Goal: Task Accomplishment & Management: Manage account settings

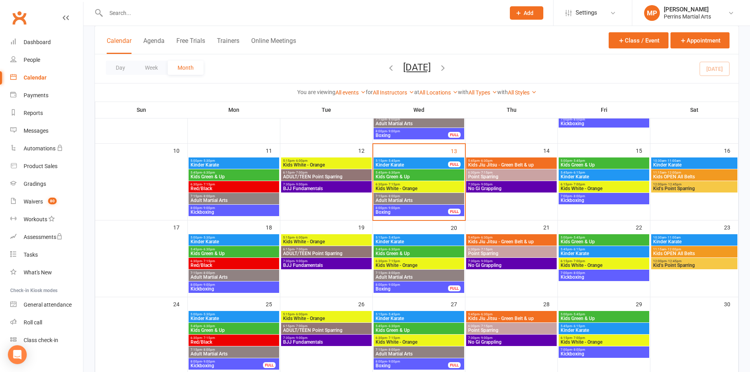
scroll to position [178, 0]
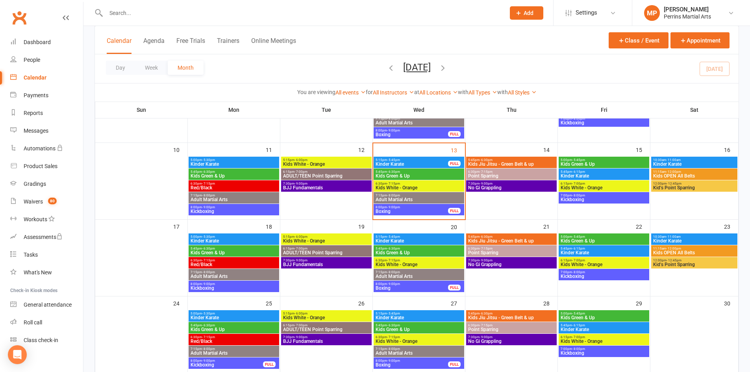
click at [407, 186] on span "Kids White - Orange" at bounding box center [418, 187] width 87 height 5
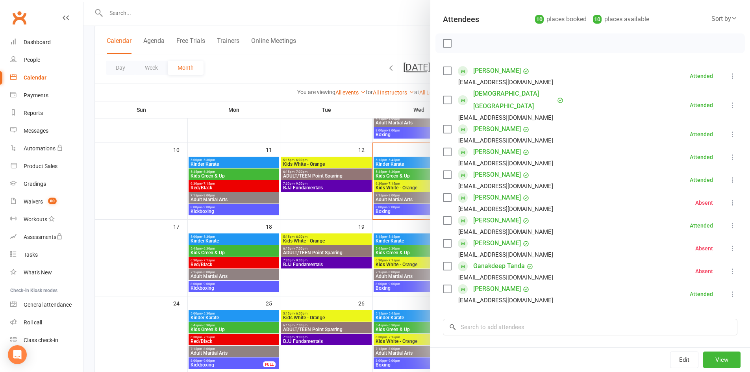
scroll to position [108, 0]
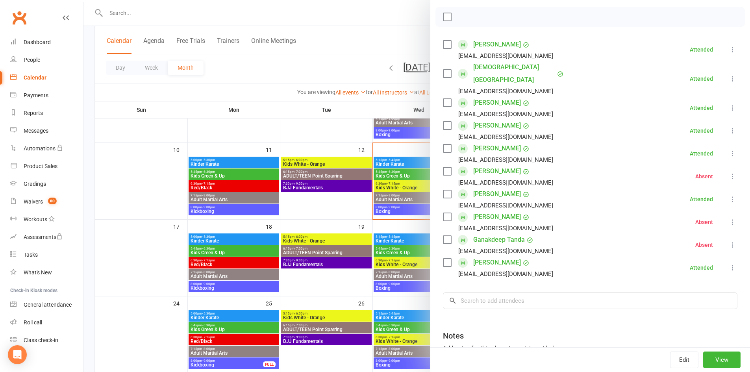
click at [485, 188] on link "Artan Motallebi" at bounding box center [497, 194] width 48 height 13
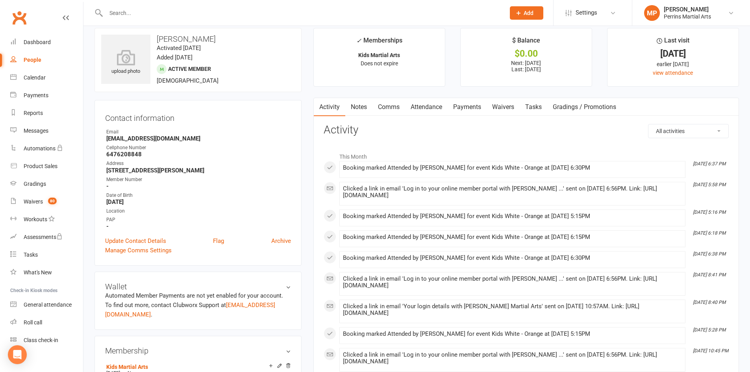
scroll to position [11, 0]
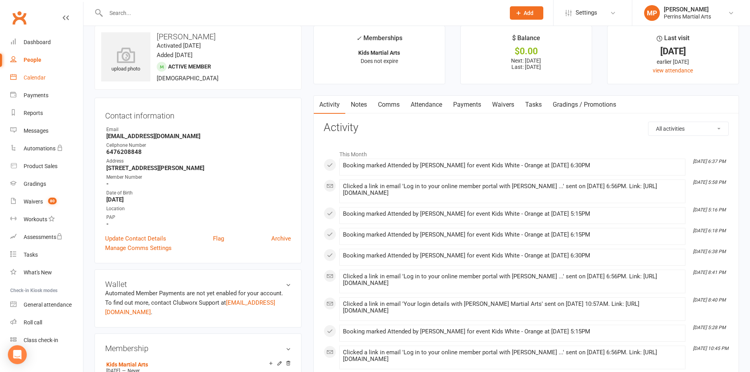
click at [34, 77] on div "Calendar" at bounding box center [35, 77] width 22 height 6
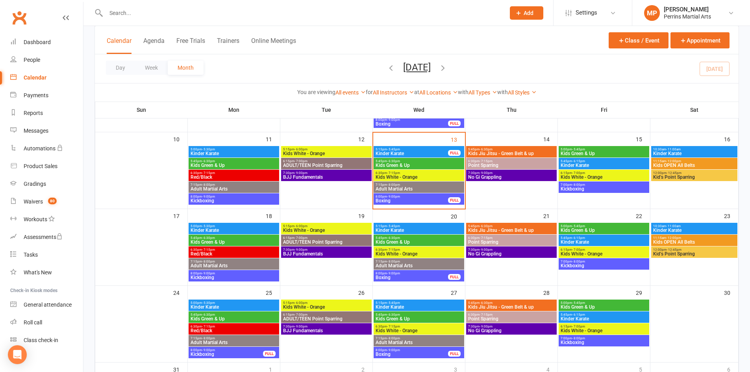
scroll to position [189, 0]
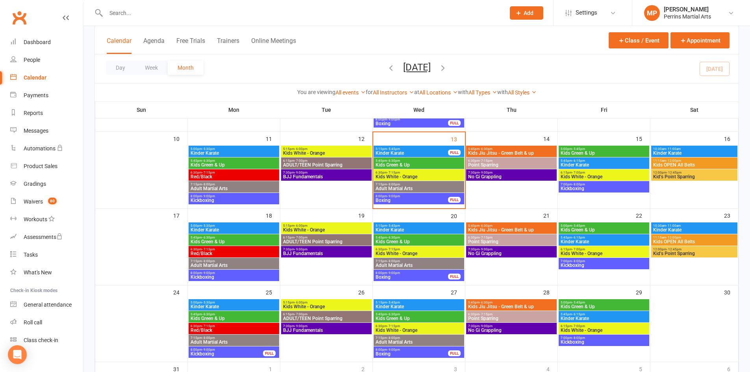
click at [341, 304] on span "Kids White - Orange" at bounding box center [326, 306] width 87 height 5
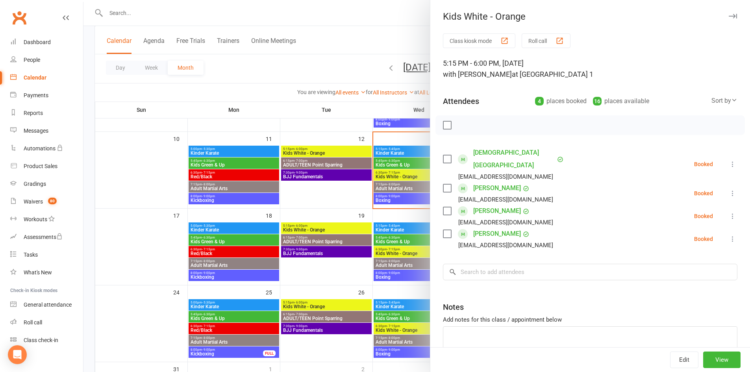
click at [729, 17] on icon "button" at bounding box center [733, 16] width 8 height 5
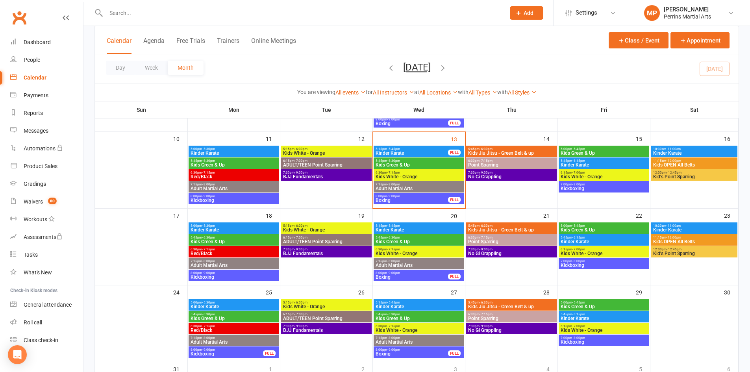
click at [348, 230] on span "Kids White - Orange" at bounding box center [326, 230] width 87 height 5
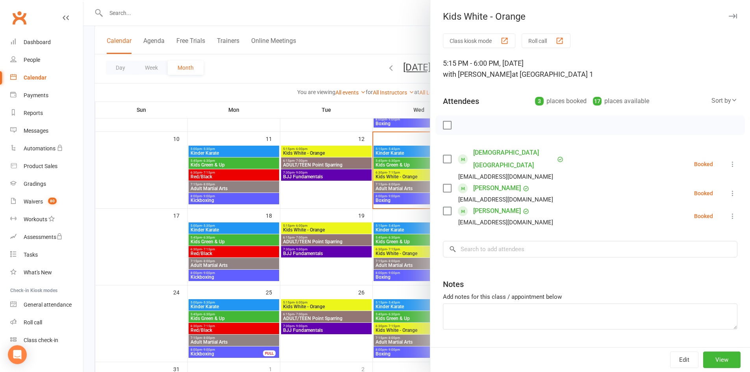
click at [729, 14] on icon "button" at bounding box center [733, 16] width 8 height 5
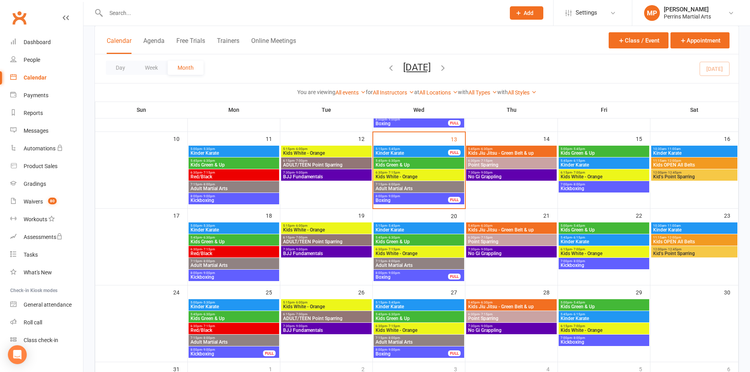
click at [610, 255] on span "Kids White - Orange" at bounding box center [603, 253] width 87 height 5
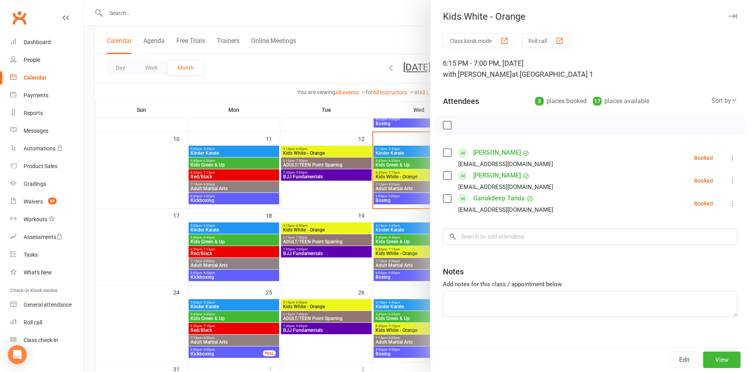
click at [728, 13] on button "button" at bounding box center [732, 15] width 9 height 9
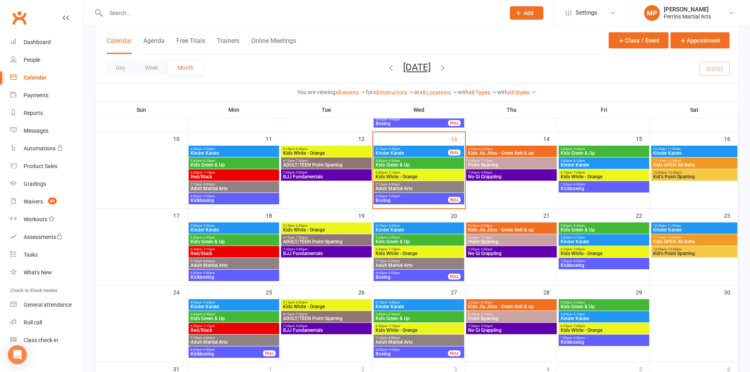
click at [413, 178] on span "Kids White - Orange" at bounding box center [418, 176] width 87 height 5
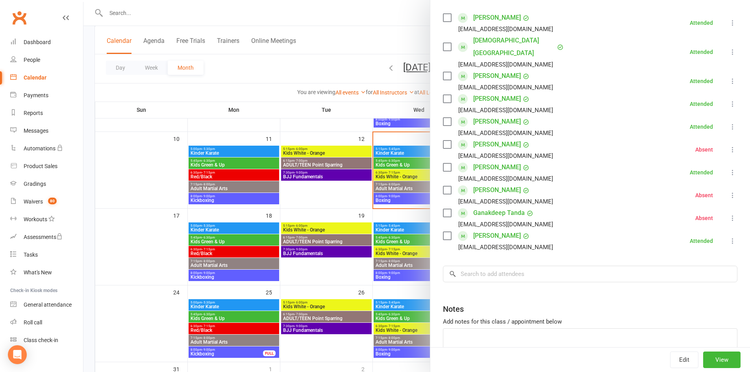
scroll to position [137, 0]
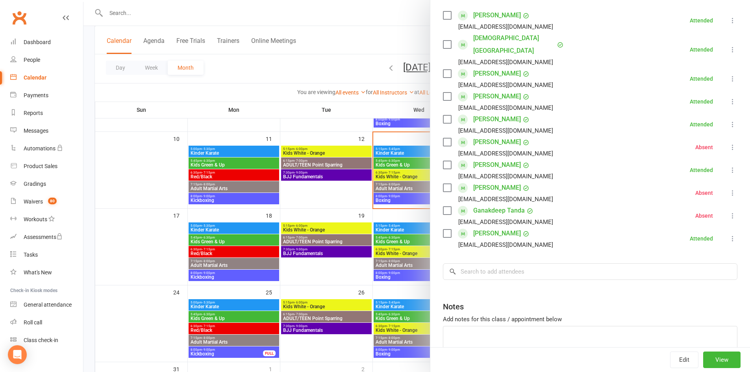
click at [729, 212] on icon at bounding box center [733, 216] width 8 height 8
click at [670, 255] on link "Check in" at bounding box center [698, 263] width 78 height 16
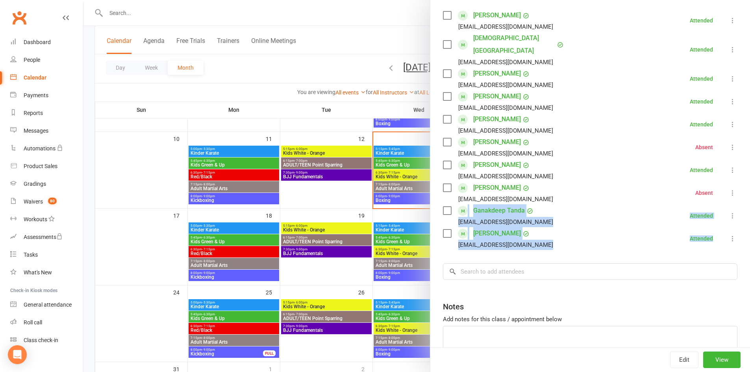
drag, startPoint x: 737, startPoint y: 236, endPoint x: 730, endPoint y: 173, distance: 63.8
click at [730, 173] on div "Class kiosk mode Roll call 6:30 PM - 7:15 PM, Wednesday, August, 13, 2025 with …" at bounding box center [590, 143] width 320 height 495
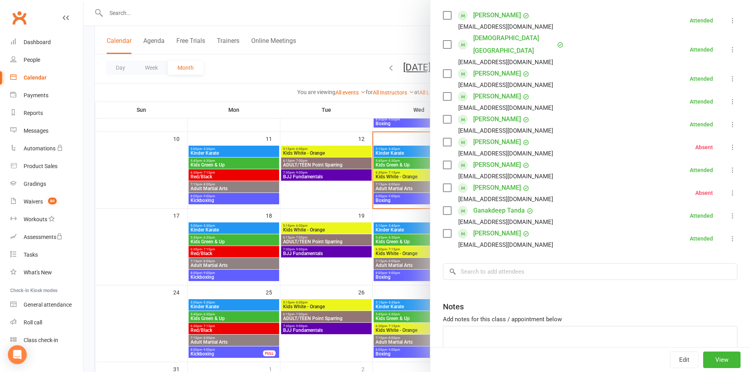
click at [599, 136] on li "Rayne MacKay trina_mackay@live.ca Absent More info Remove Check in Reset attend…" at bounding box center [590, 147] width 294 height 23
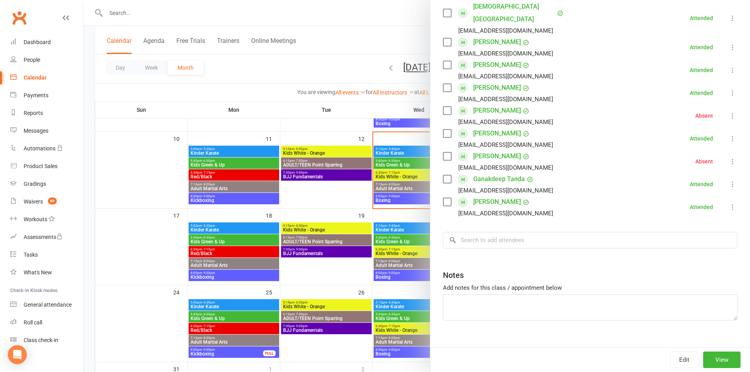
scroll to position [0, 0]
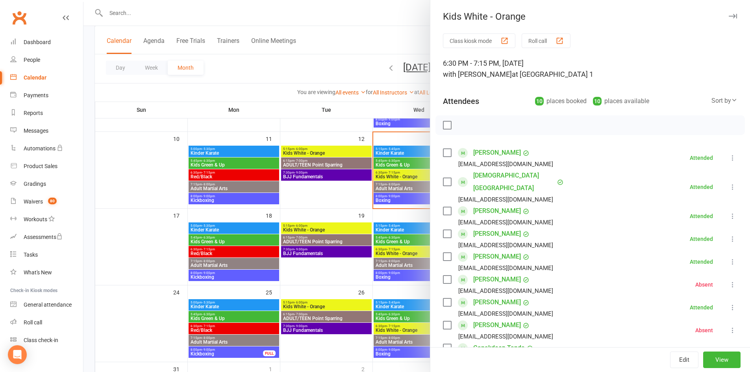
click at [729, 16] on icon "button" at bounding box center [733, 16] width 8 height 5
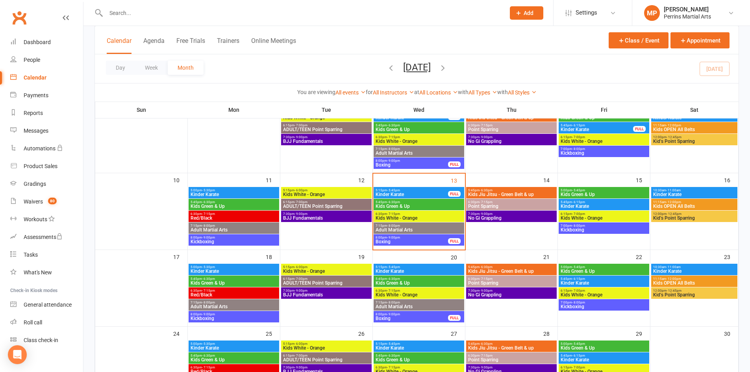
scroll to position [148, 0]
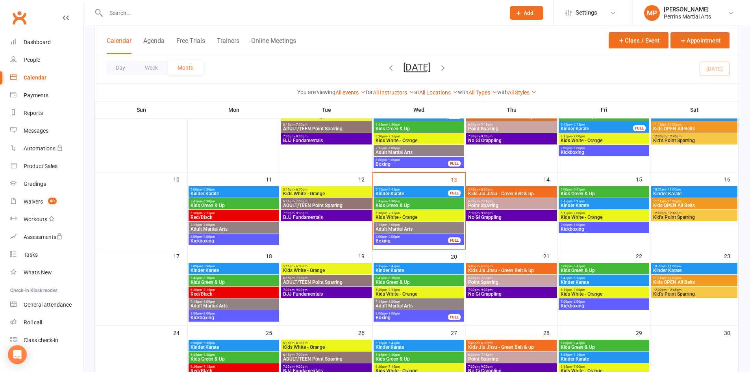
click at [408, 235] on span "8:00pm - 9:00pm" at bounding box center [411, 237] width 73 height 4
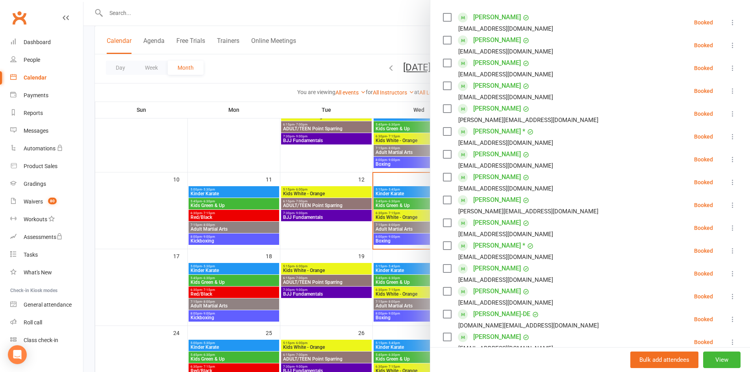
scroll to position [158, 0]
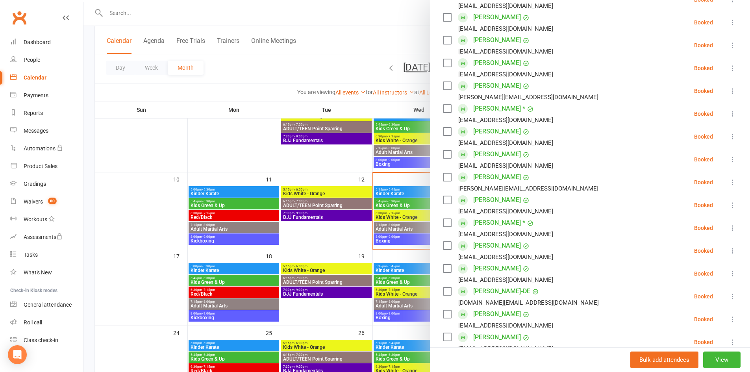
click at [729, 202] on icon at bounding box center [733, 205] width 8 height 8
click at [672, 233] on link "Remove" at bounding box center [694, 236] width 85 height 16
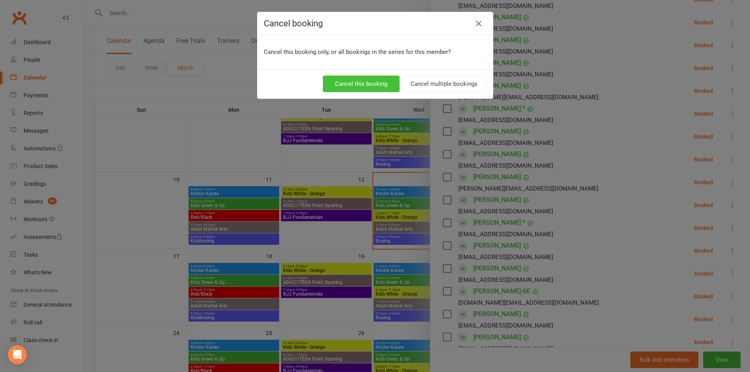
click at [371, 90] on button "Cancel this booking" at bounding box center [361, 84] width 77 height 17
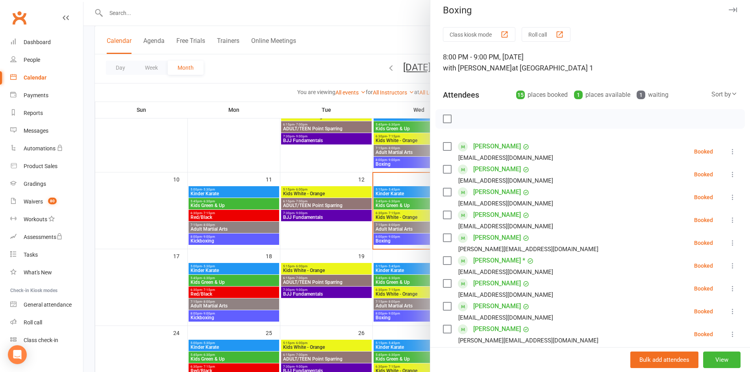
scroll to position [0, 0]
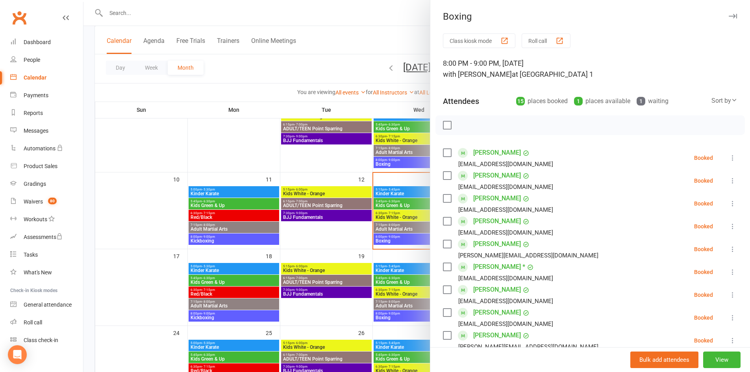
click at [729, 158] on icon at bounding box center [733, 158] width 8 height 8
click at [688, 187] on link "Remove" at bounding box center [694, 189] width 85 height 16
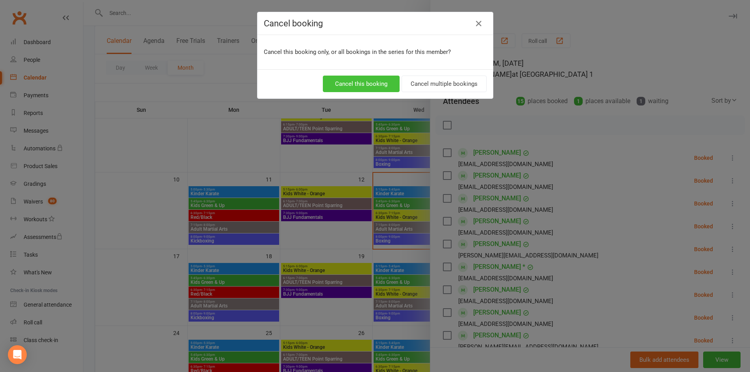
click at [351, 82] on button "Cancel this booking" at bounding box center [361, 84] width 77 height 17
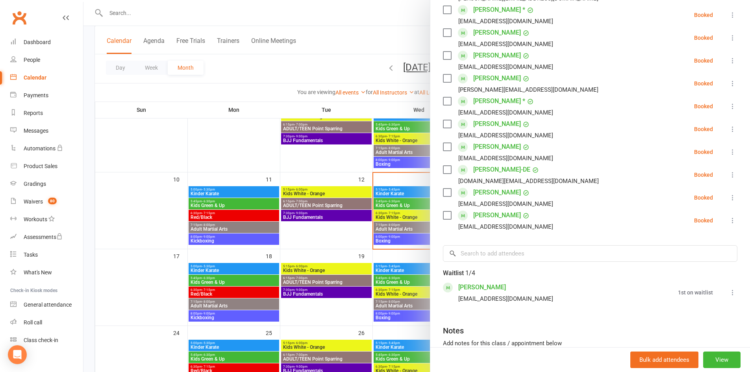
scroll to position [239, 0]
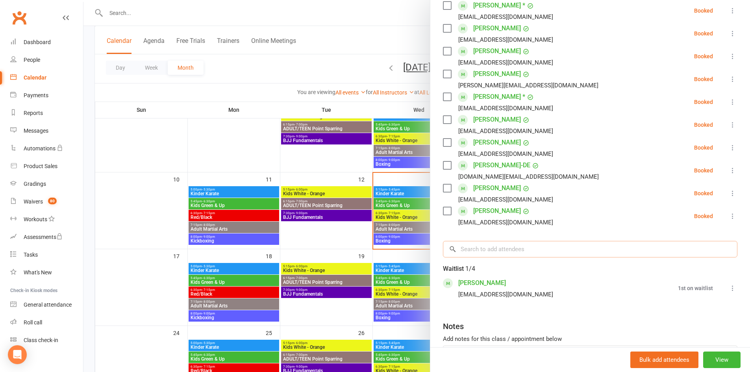
click at [516, 252] on input "search" at bounding box center [590, 249] width 294 height 17
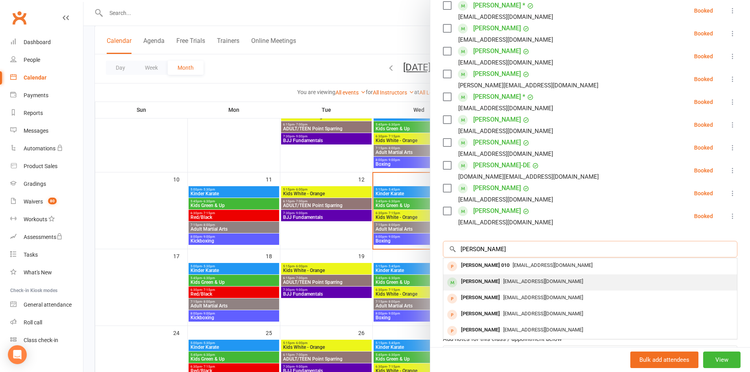
type input "carlos"
click at [511, 282] on span "[EMAIL_ADDRESS][DOMAIN_NAME]" at bounding box center [543, 281] width 80 height 6
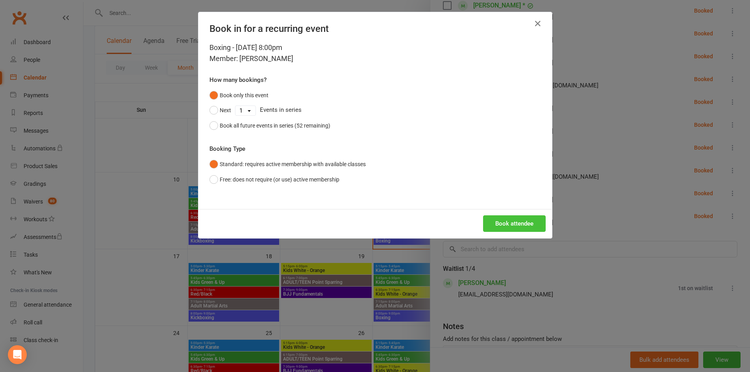
click at [521, 219] on button "Book attendee" at bounding box center [514, 223] width 63 height 17
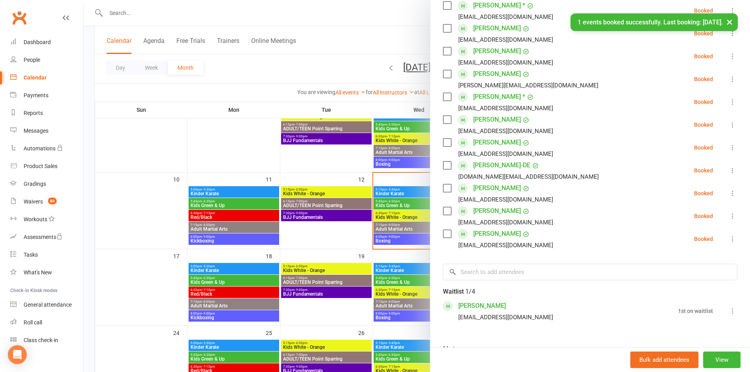
click at [730, 23] on button "×" at bounding box center [729, 21] width 14 height 17
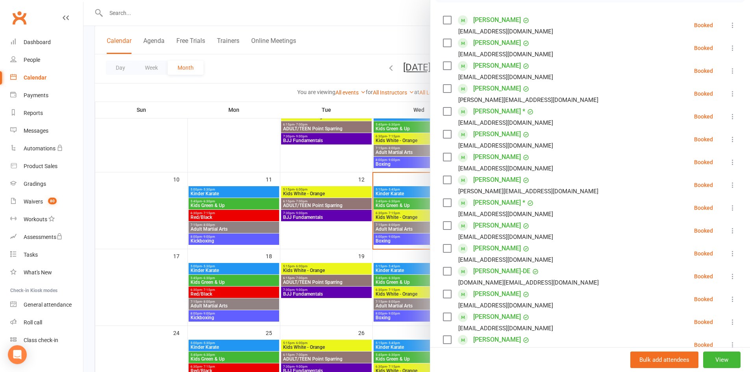
scroll to position [0, 0]
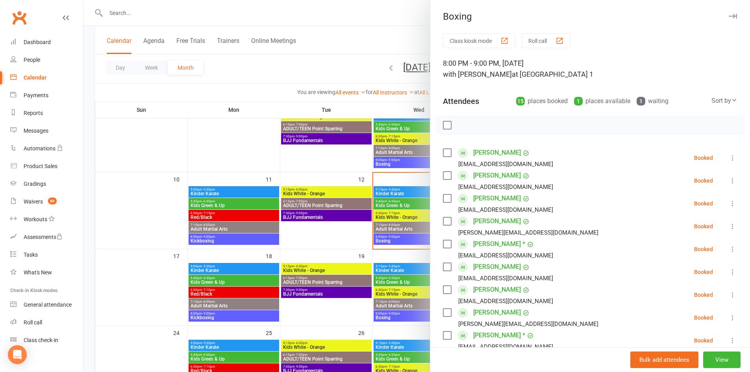
click at [729, 15] on icon "button" at bounding box center [733, 16] width 8 height 5
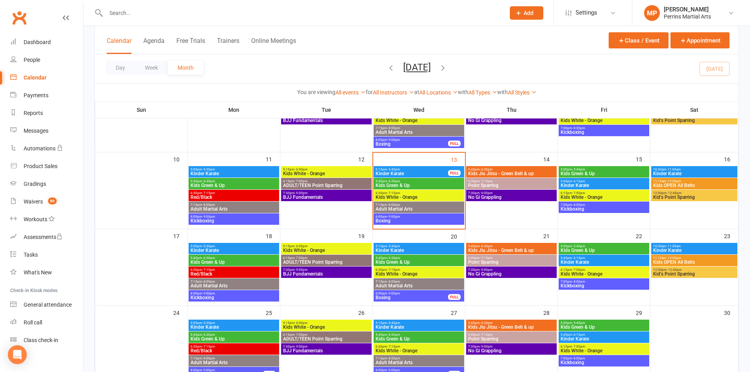
scroll to position [169, 0]
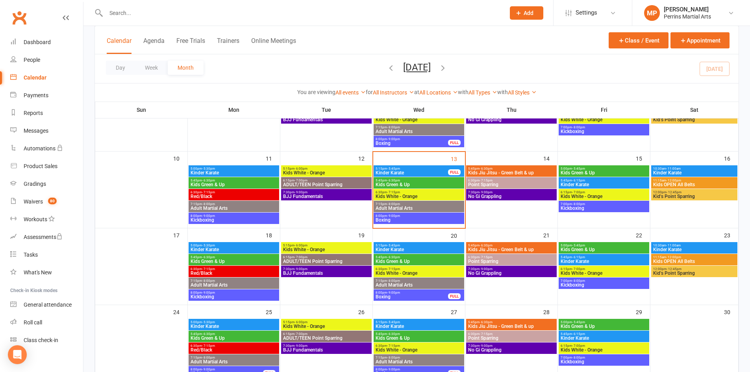
click at [430, 174] on span "Kinder Karate" at bounding box center [411, 172] width 73 height 5
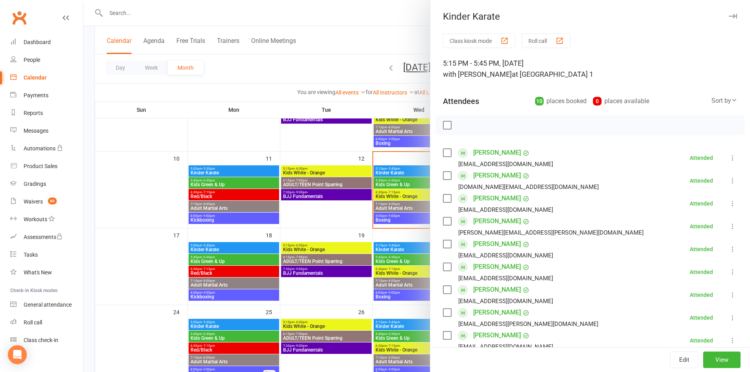
click at [729, 17] on icon "button" at bounding box center [733, 16] width 8 height 5
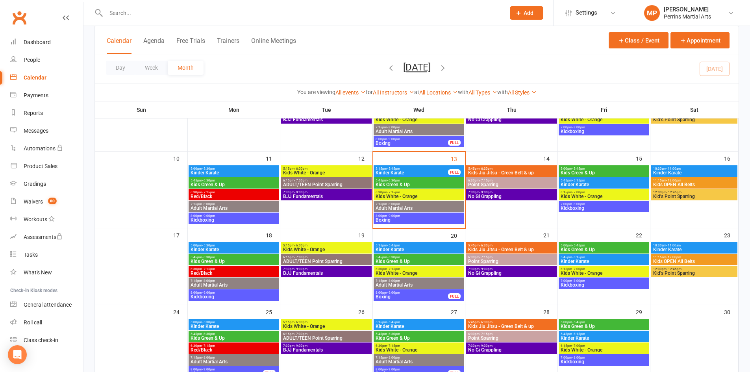
click at [590, 181] on span "5:45pm - 6:15pm" at bounding box center [603, 181] width 87 height 4
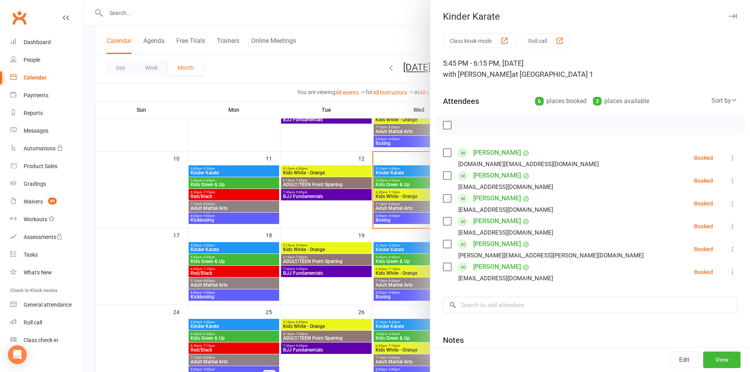
click at [729, 15] on icon "button" at bounding box center [733, 16] width 8 height 5
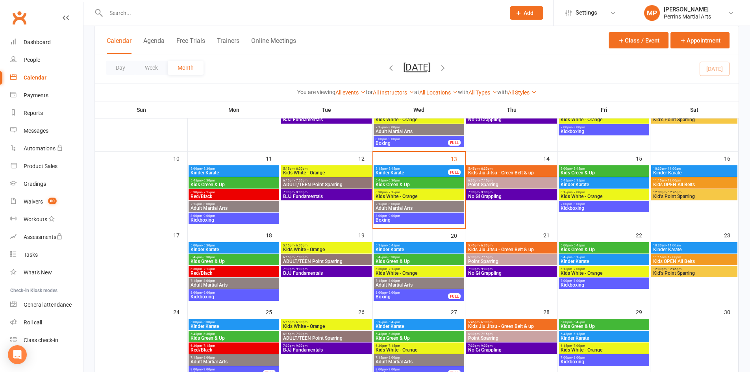
click at [229, 247] on span "5:00pm - 5:30pm" at bounding box center [233, 246] width 87 height 4
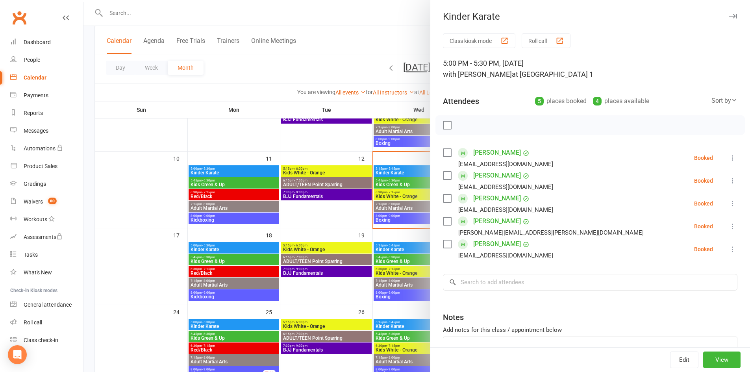
click at [728, 13] on button "button" at bounding box center [732, 15] width 9 height 9
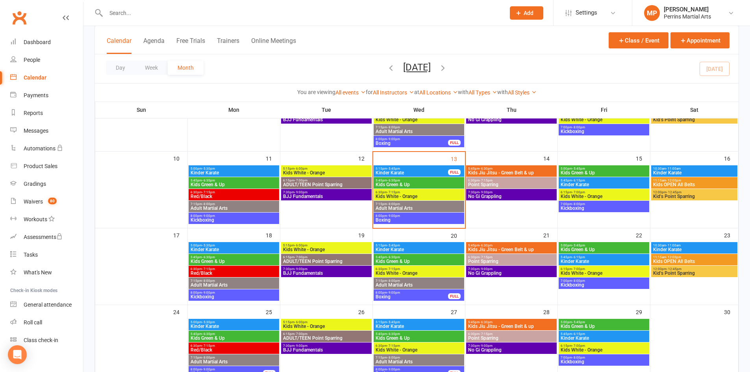
click at [410, 246] on span "5:15pm - 5:45pm" at bounding box center [418, 246] width 87 height 4
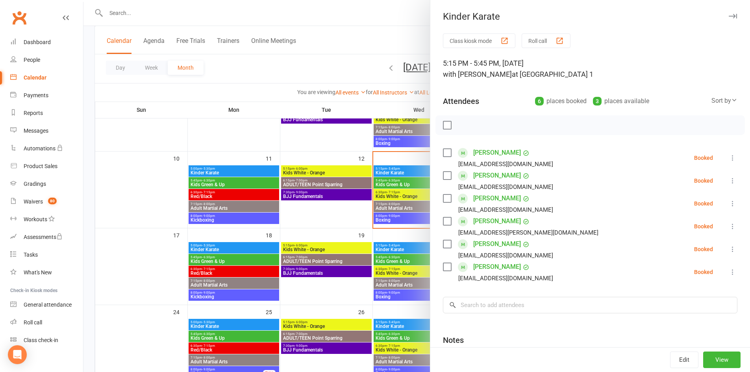
click at [729, 16] on icon "button" at bounding box center [733, 16] width 8 height 5
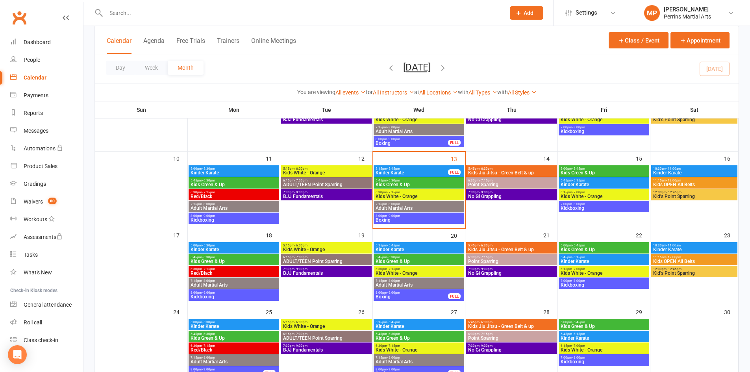
click at [599, 259] on span "Kinder Karate" at bounding box center [603, 261] width 87 height 5
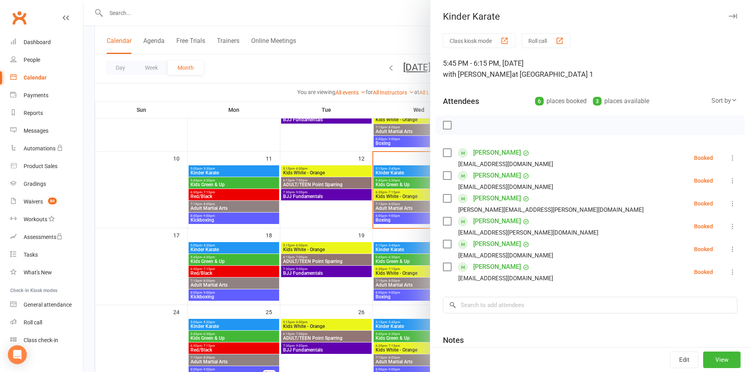
click at [729, 15] on icon "button" at bounding box center [733, 16] width 8 height 5
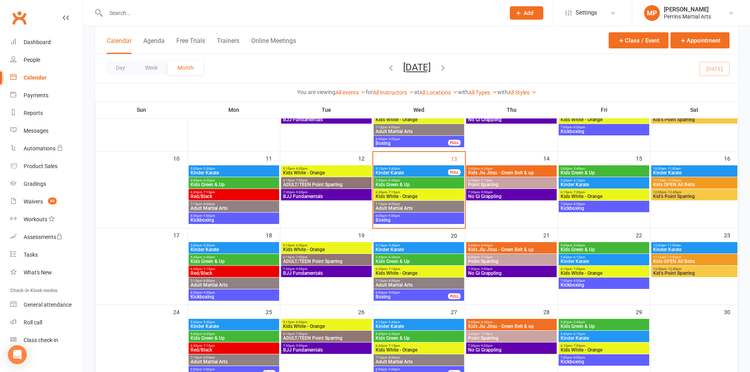
click at [687, 243] on div "10:30am - 11:00am Kinder Karate" at bounding box center [694, 247] width 86 height 11
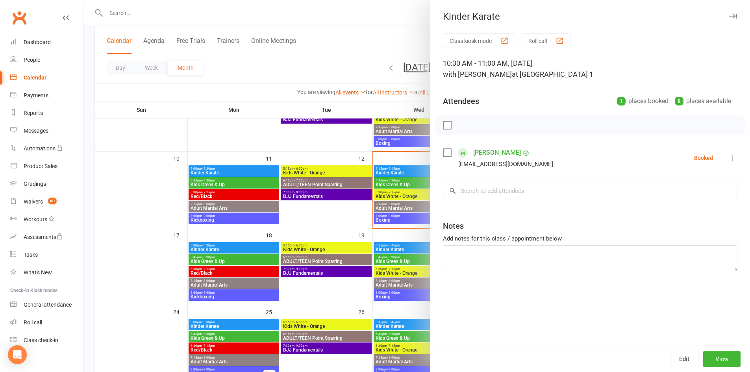
click at [729, 17] on icon "button" at bounding box center [733, 16] width 8 height 5
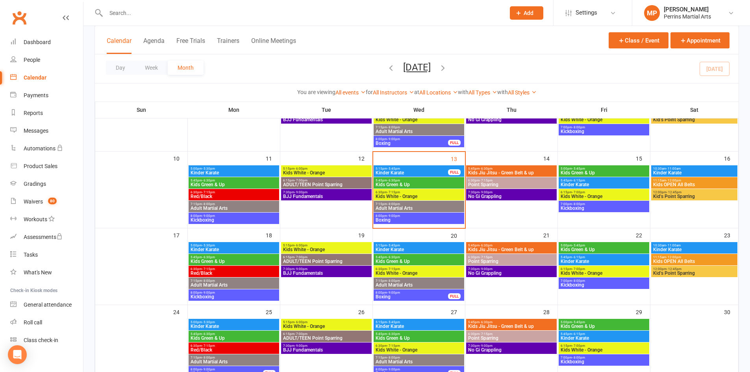
click at [433, 219] on span "Boxing" at bounding box center [418, 220] width 87 height 5
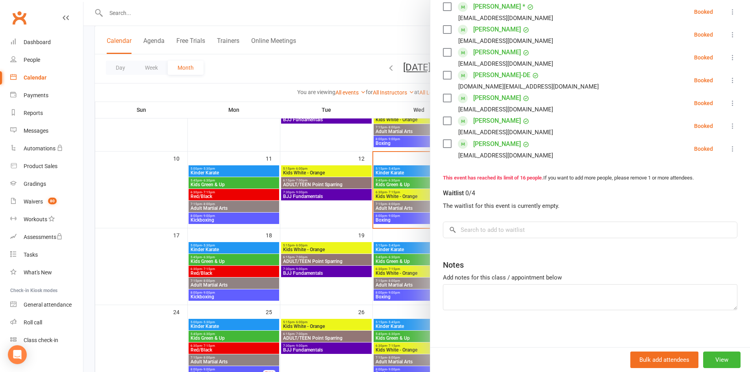
scroll to position [0, 0]
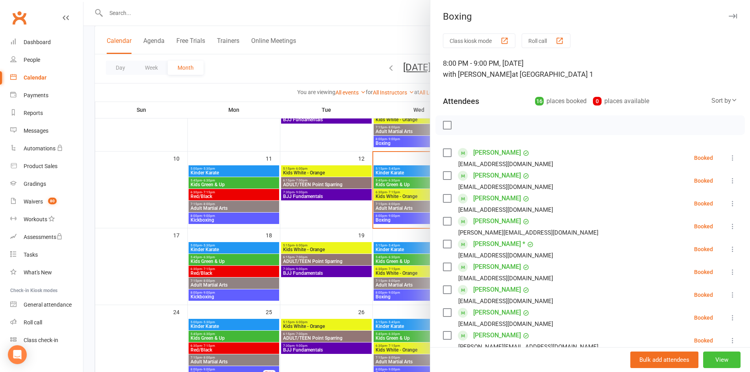
click at [712, 357] on button "View" at bounding box center [721, 359] width 37 height 17
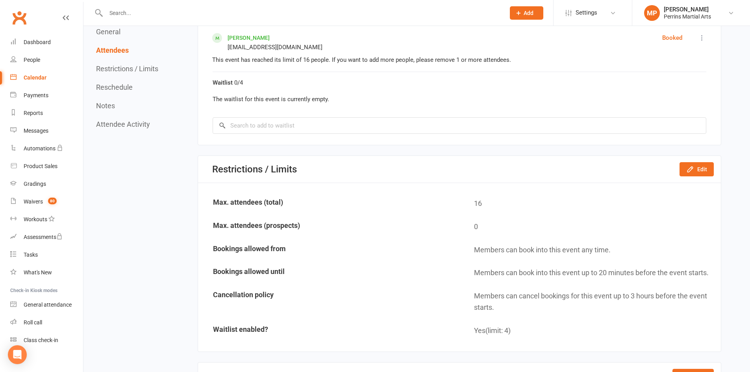
scroll to position [825, 0]
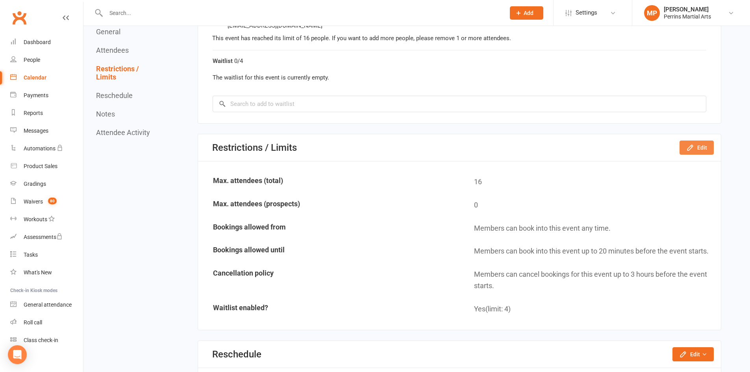
click at [698, 148] on button "Edit" at bounding box center [696, 148] width 34 height 14
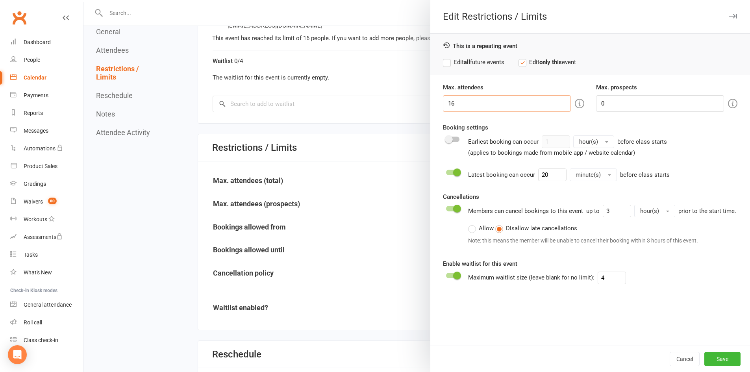
drag, startPoint x: 461, startPoint y: 104, endPoint x: 390, endPoint y: 111, distance: 71.2
click at [394, 0] on div "Edit Restrictions / Limits This is a repeating event Edit all future events Edi…" at bounding box center [416, 0] width 666 height 0
type input "14"
click at [724, 354] on button "Save" at bounding box center [722, 359] width 36 height 14
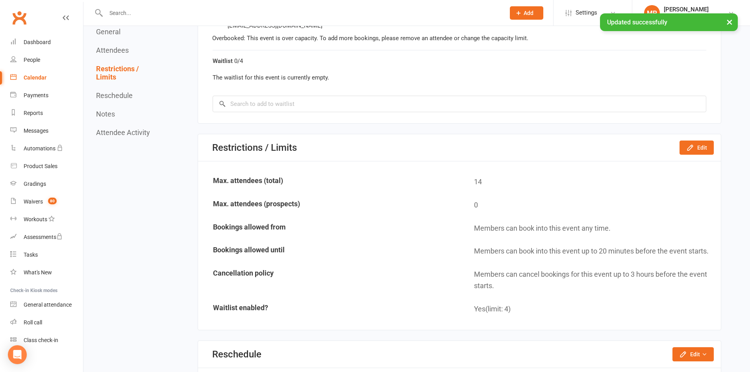
click at [37, 73] on link "Calendar" at bounding box center [46, 78] width 73 height 18
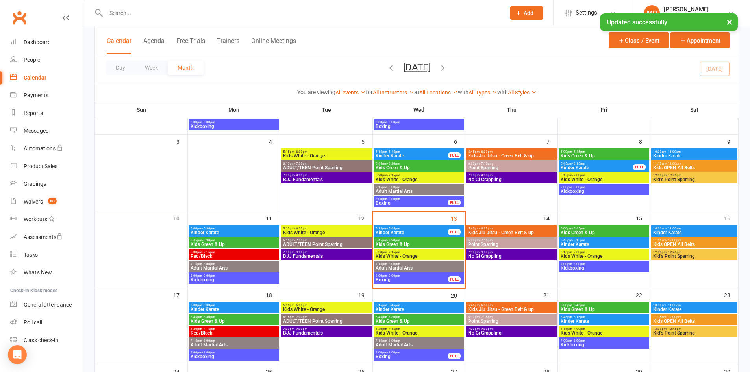
scroll to position [117, 0]
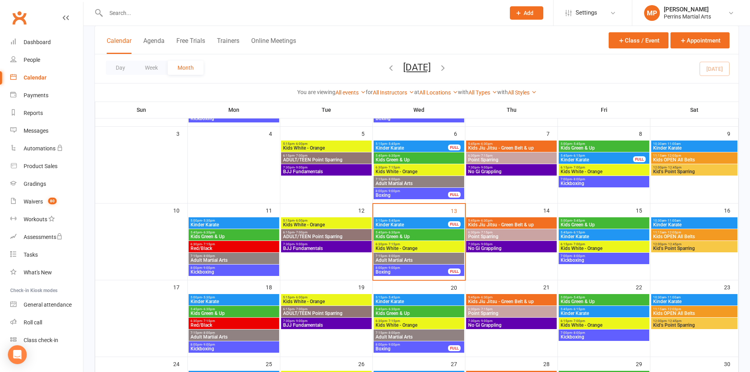
click at [594, 261] on span "Kickboxing" at bounding box center [603, 260] width 87 height 5
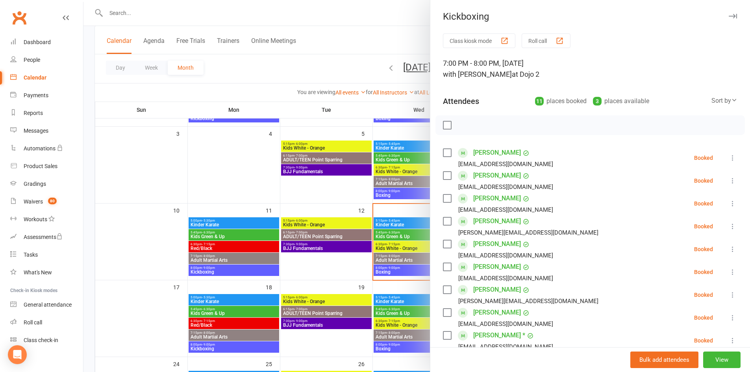
click at [729, 16] on icon "button" at bounding box center [733, 16] width 8 height 5
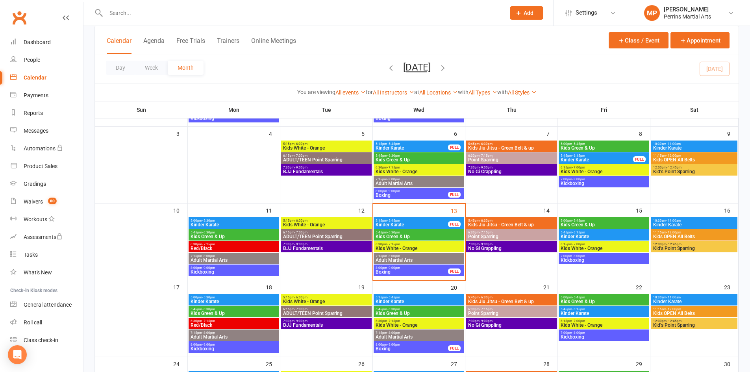
click at [423, 260] on span "Adult Martial Arts" at bounding box center [418, 260] width 87 height 5
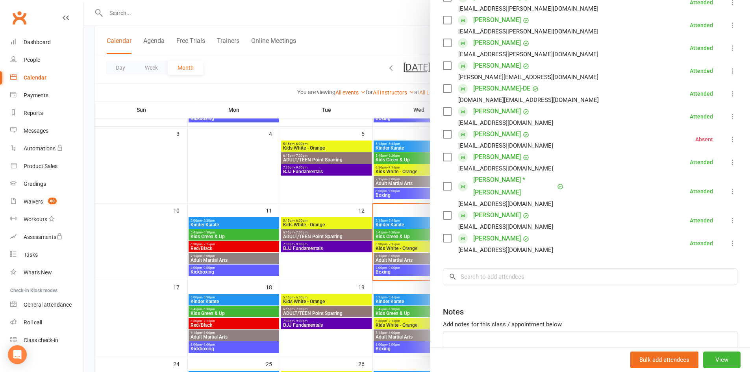
scroll to position [0, 0]
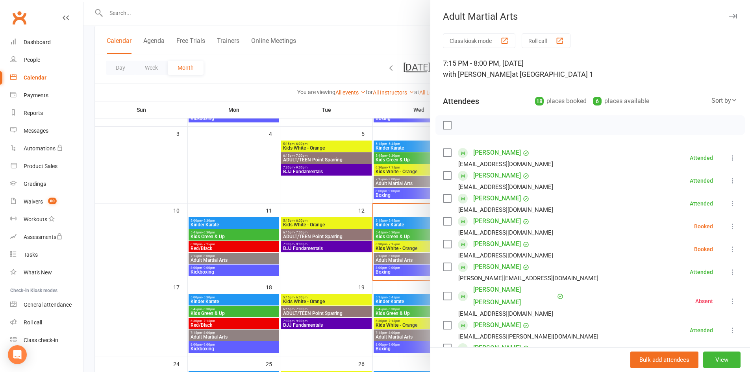
click at [729, 15] on icon "button" at bounding box center [733, 16] width 8 height 5
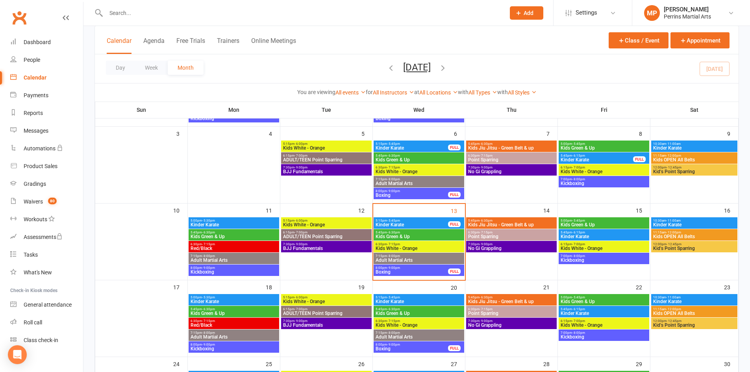
click at [427, 234] on span "5:45pm - 6:30pm" at bounding box center [418, 233] width 87 height 4
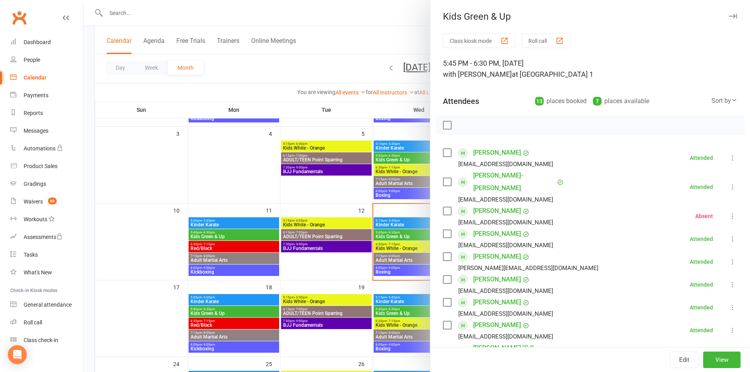
click at [729, 15] on icon "button" at bounding box center [733, 16] width 8 height 5
